Goal: Find specific page/section: Find specific page/section

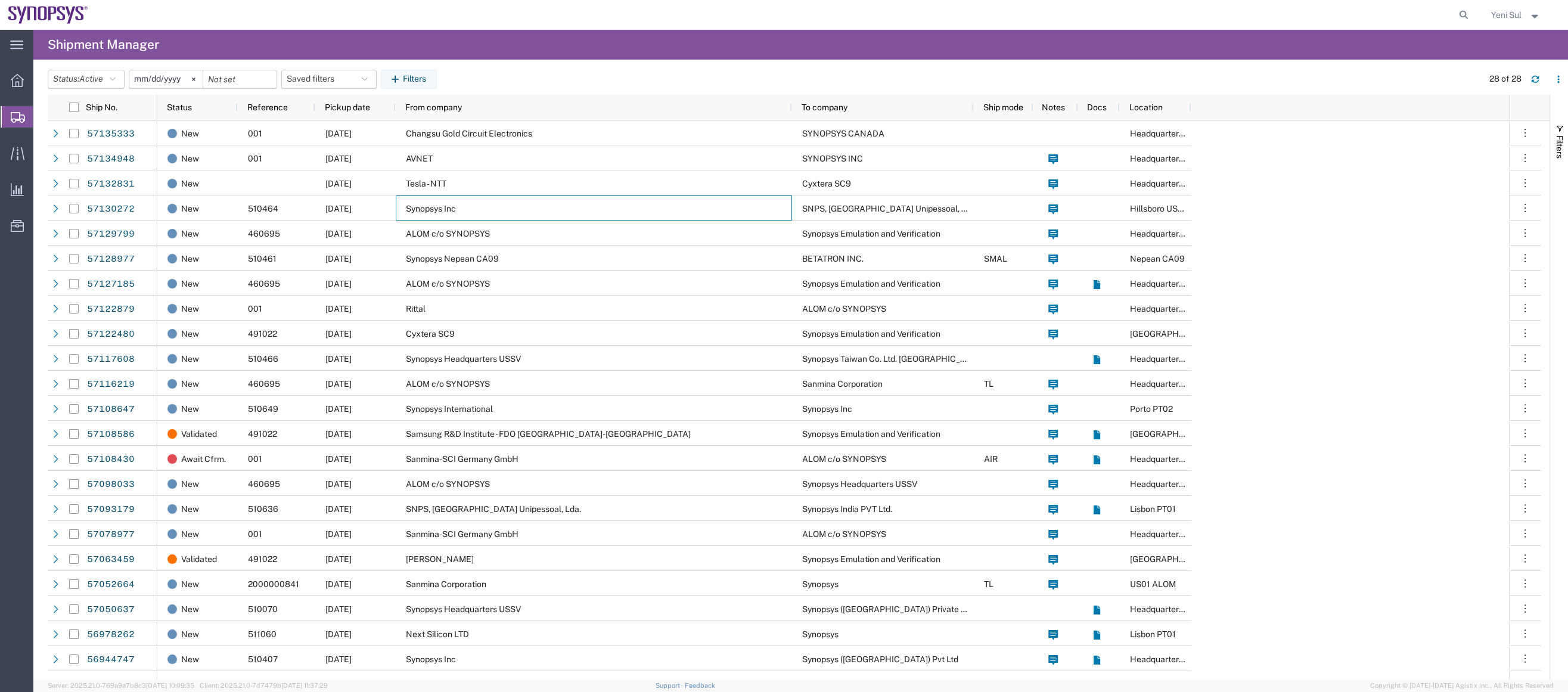
click at [0, 0] on span "Shipment Manager" at bounding box center [0, 0] width 0 height 0
click at [41, 84] on span "Overview" at bounding box center [37, 80] width 9 height 24
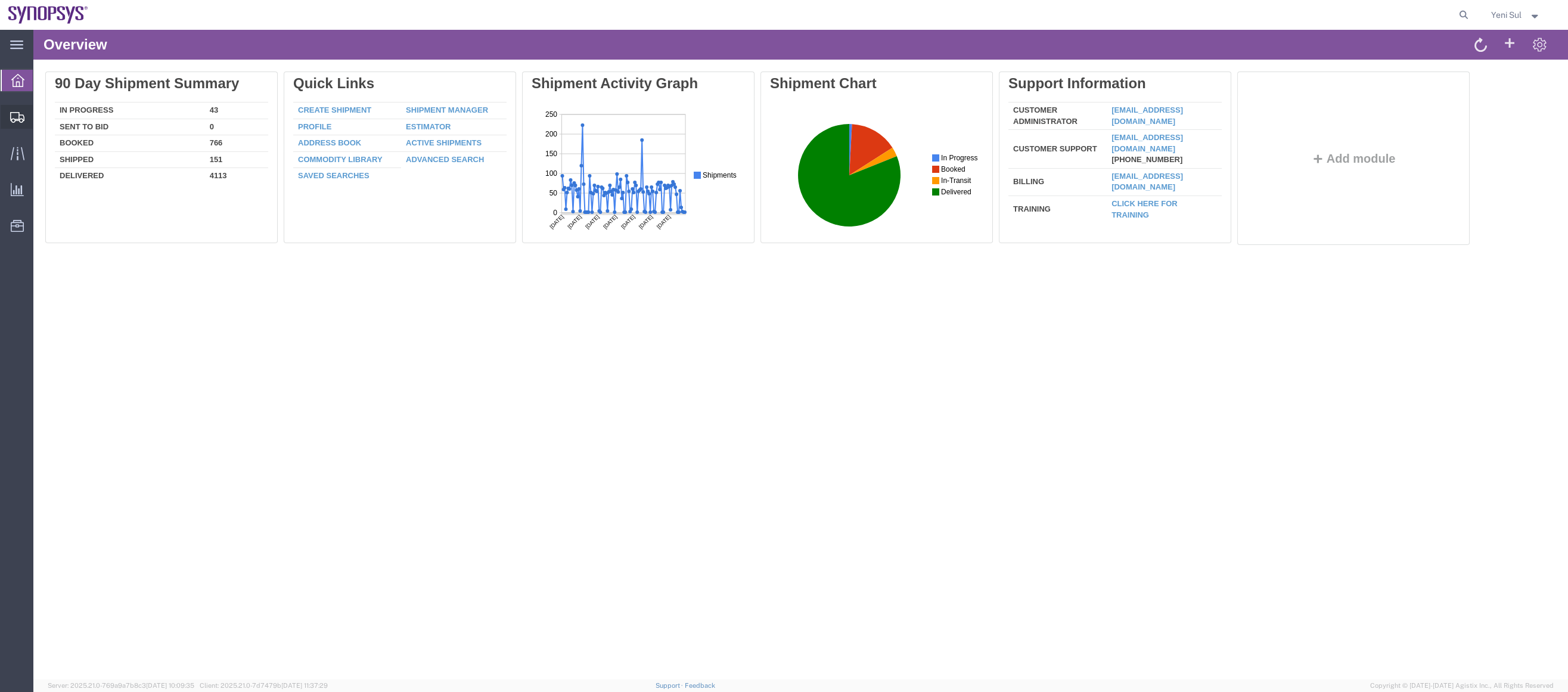
click at [0, 0] on span "Shipment Manager" at bounding box center [0, 0] width 0 height 0
